Goal: Information Seeking & Learning: Learn about a topic

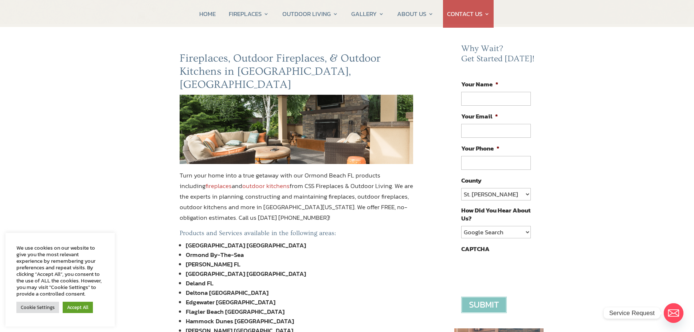
scroll to position [73, 0]
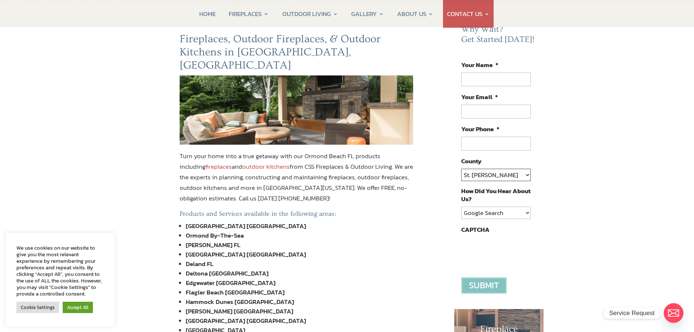
click at [527, 173] on select "St. Johns Clay Volusia Flagler Duval Nassau Other" at bounding box center [495, 175] width 69 height 12
select select "Volusia"
click at [461, 169] on select "St. Johns Clay Volusia Flagler Duval Nassau Other" at bounding box center [495, 175] width 69 height 12
click at [525, 212] on select "Google Search Google Ad Referral Magazine Ad Social Media Other" at bounding box center [495, 213] width 69 height 12
click at [461, 207] on select "Google Search Google Ad Referral Magazine Ad Social Media Other" at bounding box center [495, 213] width 69 height 12
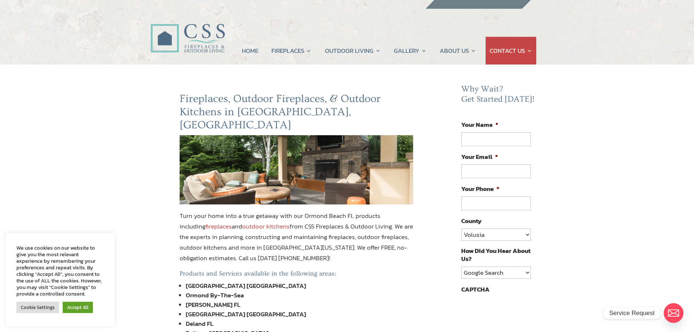
scroll to position [0, 0]
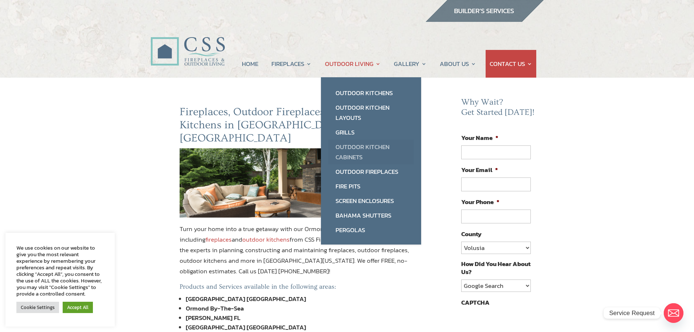
click at [361, 148] on link "Outdoor Kitchen Cabinets" at bounding box center [371, 151] width 86 height 25
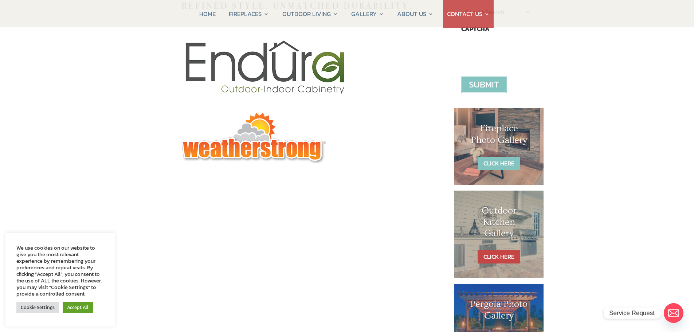
scroll to position [291, 0]
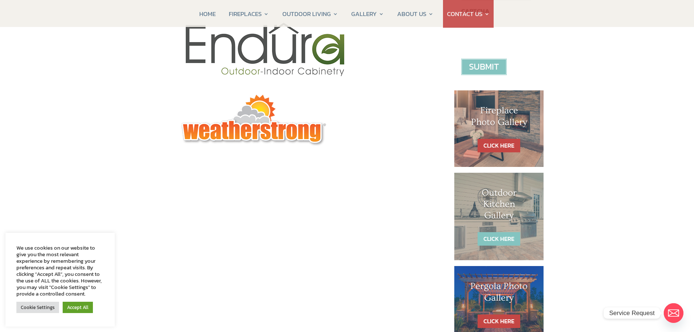
click at [503, 241] on link "CLICK HERE" at bounding box center [499, 238] width 43 height 13
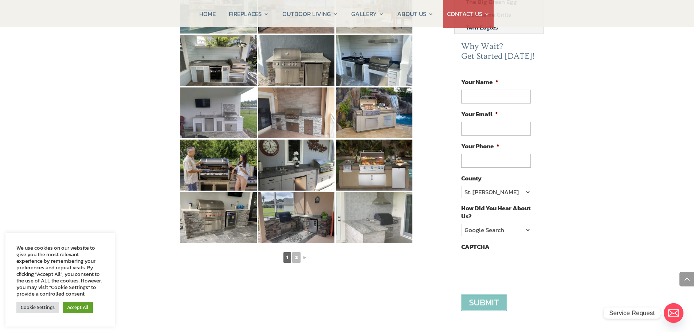
scroll to position [364, 0]
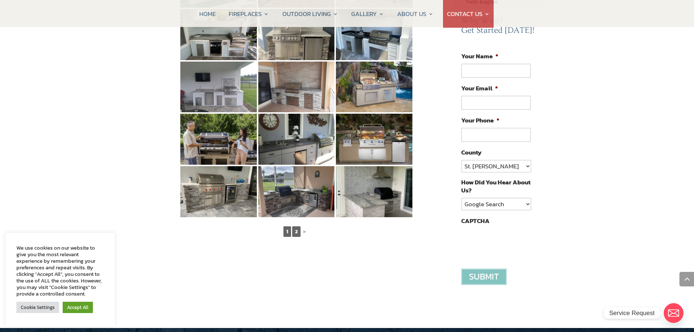
click at [298, 226] on link "2" at bounding box center [296, 231] width 8 height 11
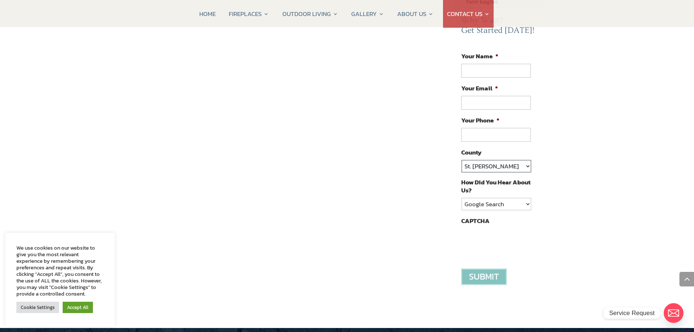
drag, startPoint x: 530, startPoint y: 162, endPoint x: 526, endPoint y: 164, distance: 3.9
click at [527, 165] on select "St. Johns Clay Volusia Flagler Duval Nassau Other" at bounding box center [495, 166] width 69 height 12
select select "Volusia"
click at [461, 160] on select "St. Johns Clay Volusia Flagler Duval Nassau Other" at bounding box center [495, 166] width 69 height 12
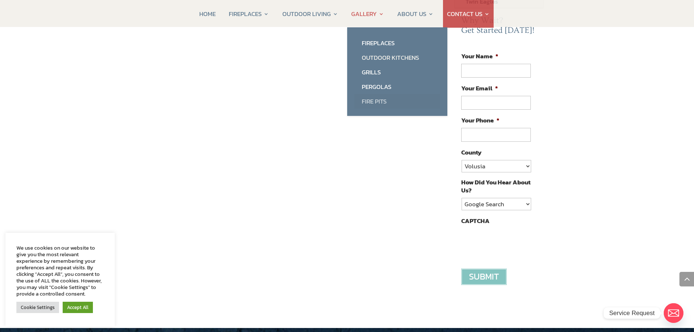
click at [374, 102] on link "Fire Pits" at bounding box center [397, 101] width 86 height 15
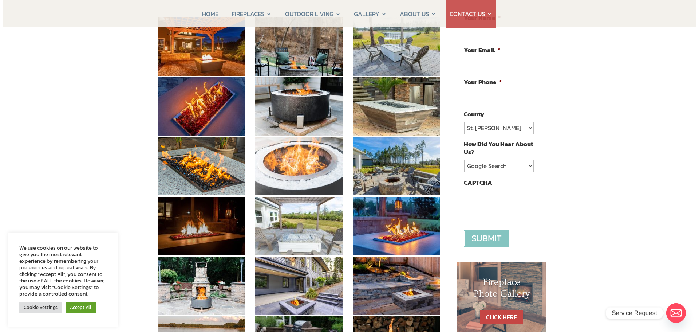
scroll to position [146, 0]
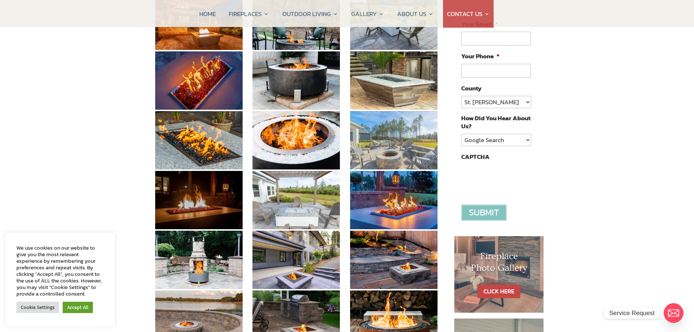
click at [391, 155] on img at bounding box center [393, 140] width 87 height 58
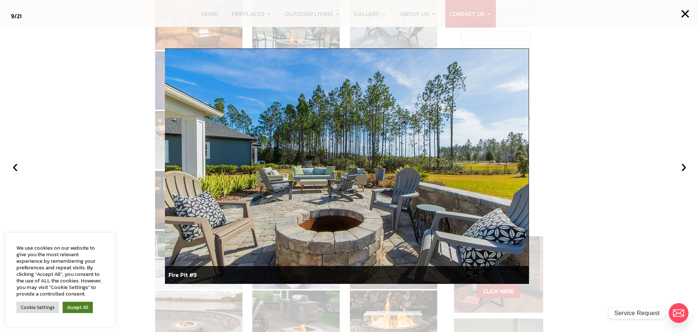
click at [80, 311] on link "Accept All" at bounding box center [78, 307] width 30 height 11
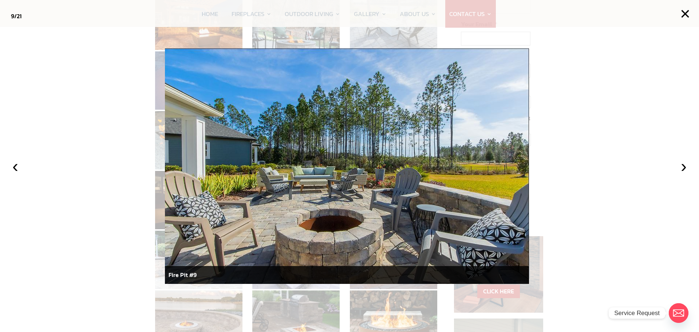
click at [321, 245] on img at bounding box center [347, 165] width 364 height 235
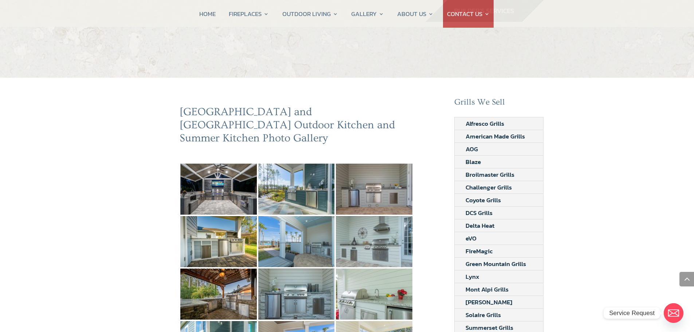
select select "Volusia"
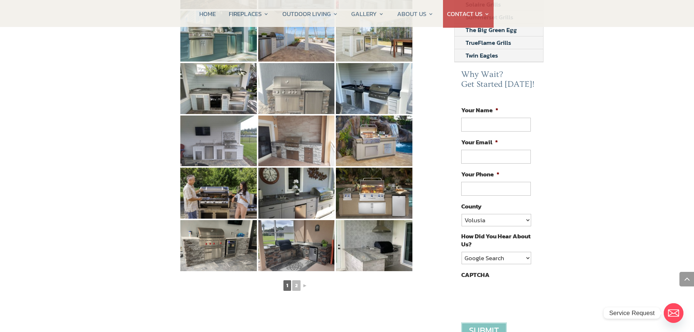
scroll to position [328, 0]
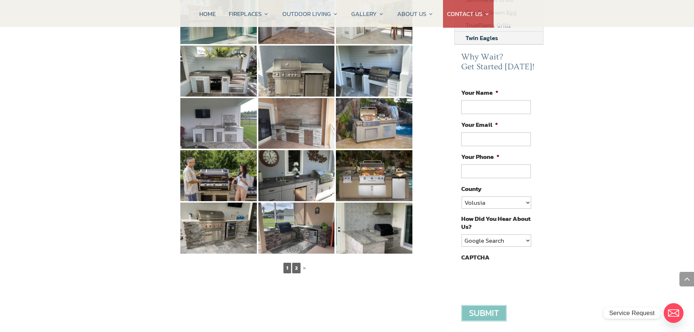
click at [299, 263] on link "2" at bounding box center [296, 268] width 8 height 11
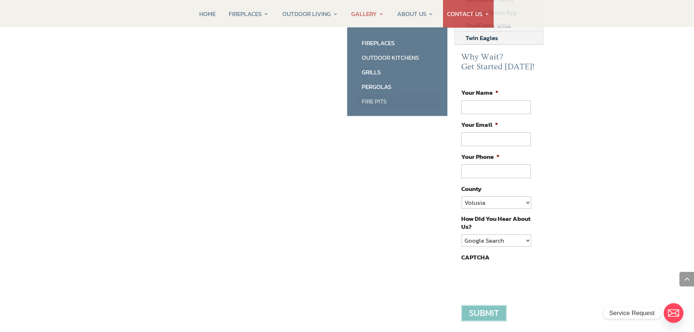
click at [374, 101] on link "Fire Pits" at bounding box center [397, 101] width 86 height 15
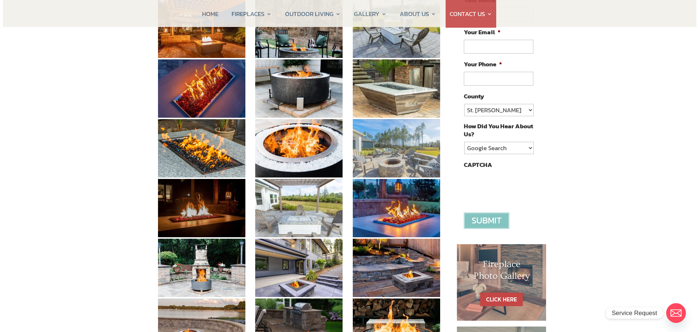
scroll to position [146, 0]
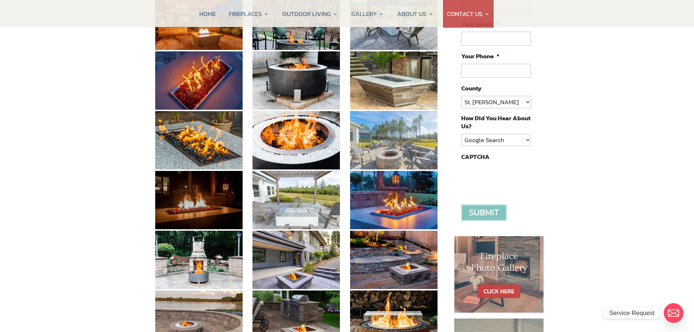
click at [392, 159] on img at bounding box center [393, 140] width 87 height 58
